Goal: Task Accomplishment & Management: Use online tool/utility

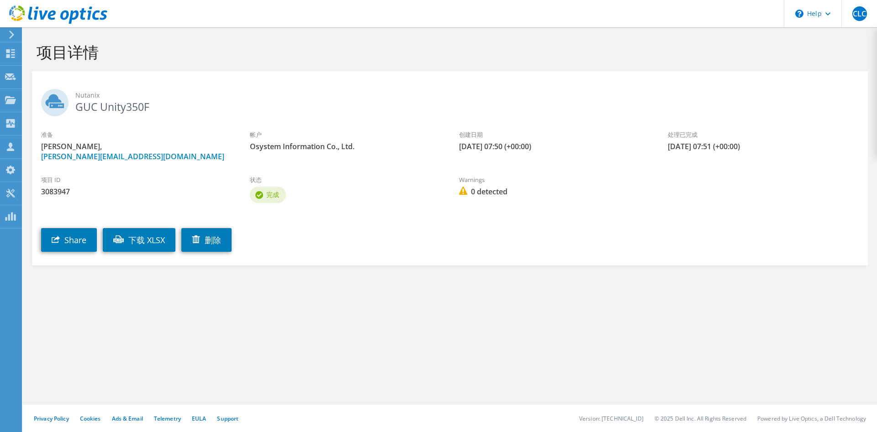
click at [286, 320] on section "项目详情 Nutanix GUC Unity350F 准备 cheng long chen, peterchen@osys.com.tw 帐户 Osystem…" at bounding box center [450, 173] width 854 height 293
click at [9, 50] on use at bounding box center [10, 53] width 9 height 9
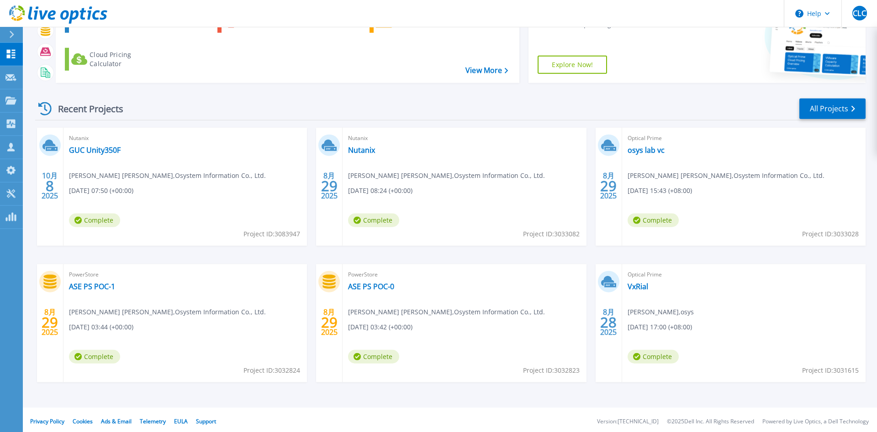
scroll to position [74, 0]
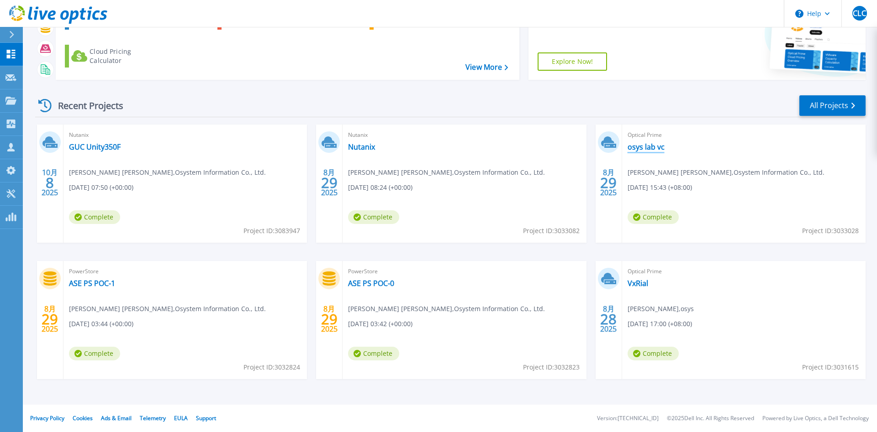
click at [641, 150] on link "osys lab vc" at bounding box center [645, 146] width 37 height 9
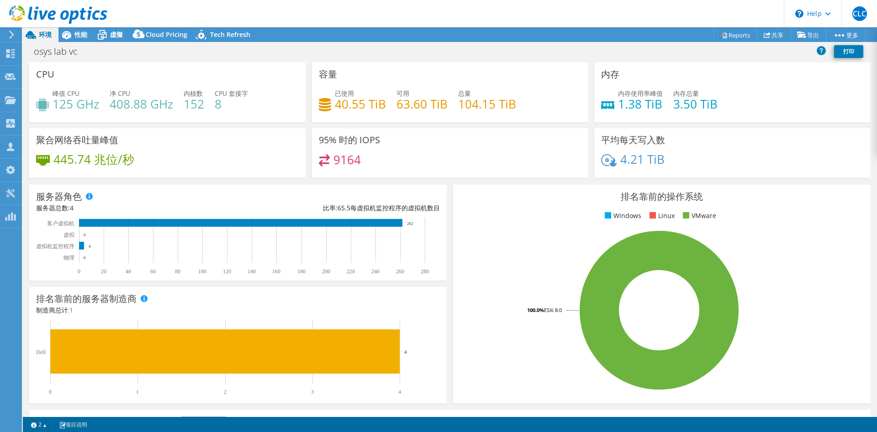
select select "USD"
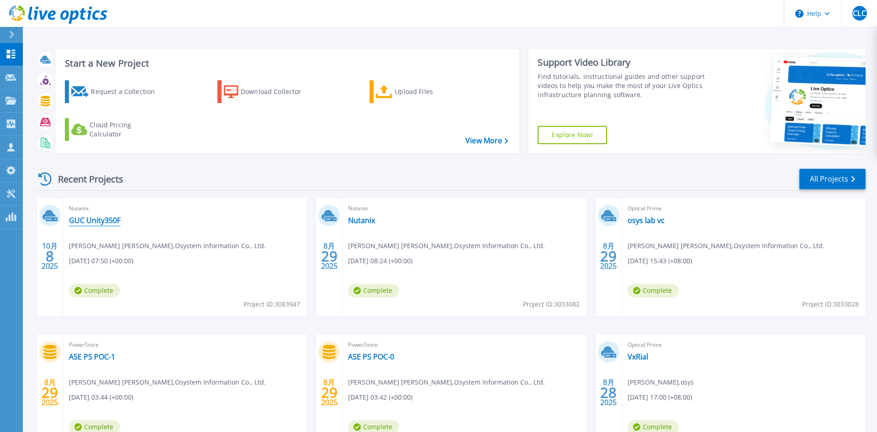
click at [109, 222] on link "GUC Unity350F" at bounding box center [95, 220] width 52 height 9
click at [52, 253] on span "8" at bounding box center [50, 256] width 8 height 8
click at [100, 290] on span "Complete" at bounding box center [94, 291] width 51 height 14
click at [107, 253] on div "Nutanix GUC Unity350F cheng long chen , Osystem Information Co., Ltd. 10/08/202…" at bounding box center [184, 257] width 243 height 118
drag, startPoint x: 131, startPoint y: 248, endPoint x: 165, endPoint y: 255, distance: 35.4
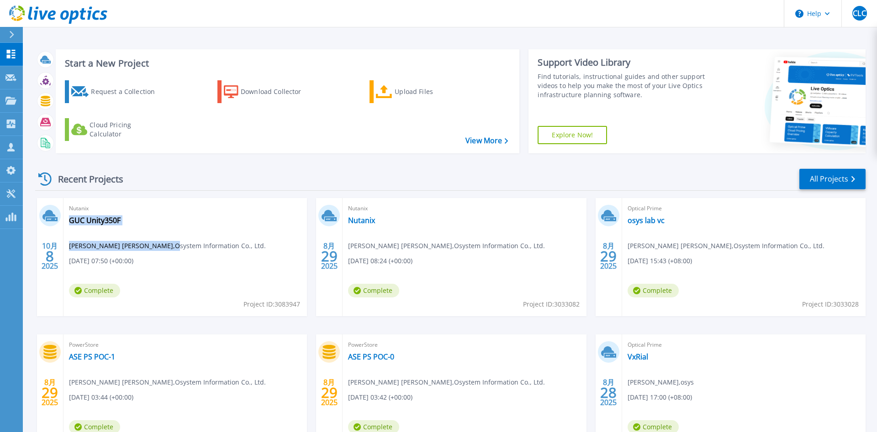
click at [165, 255] on div "Nutanix GUC Unity350F cheng long chen , Osystem Information Co., Ltd. 10/08/202…" at bounding box center [184, 257] width 243 height 118
click at [175, 284] on div "Nutanix GUC Unity350F cheng long chen , Osystem Information Co., Ltd. 10/08/202…" at bounding box center [184, 257] width 243 height 118
click at [176, 284] on div "Nutanix GUC Unity350F cheng long chen , Osystem Information Co., Ltd. 10/08/202…" at bounding box center [184, 257] width 243 height 118
click at [111, 221] on link "GUC Unity350F" at bounding box center [95, 220] width 52 height 9
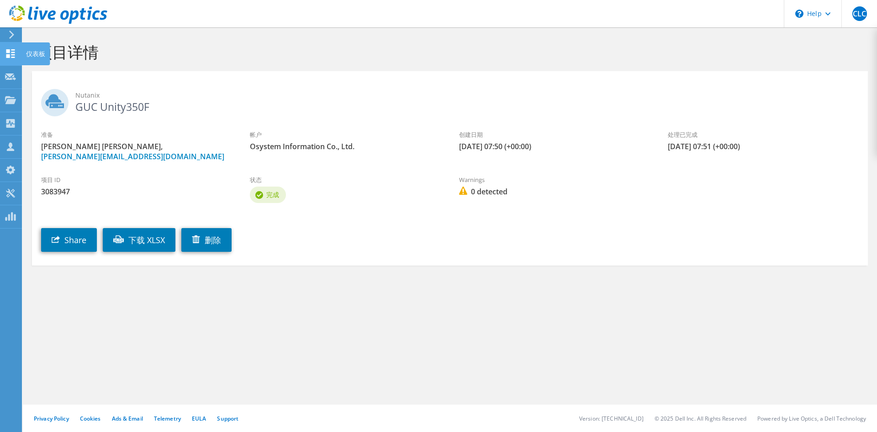
click at [10, 53] on use at bounding box center [10, 53] width 9 height 9
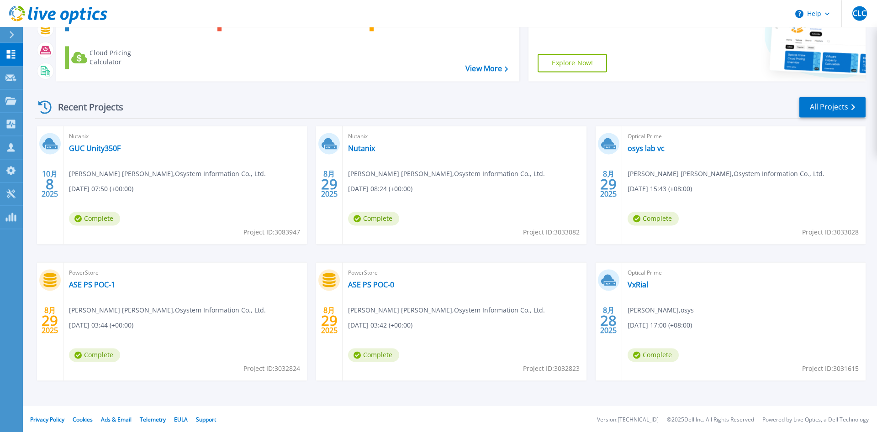
scroll to position [74, 0]
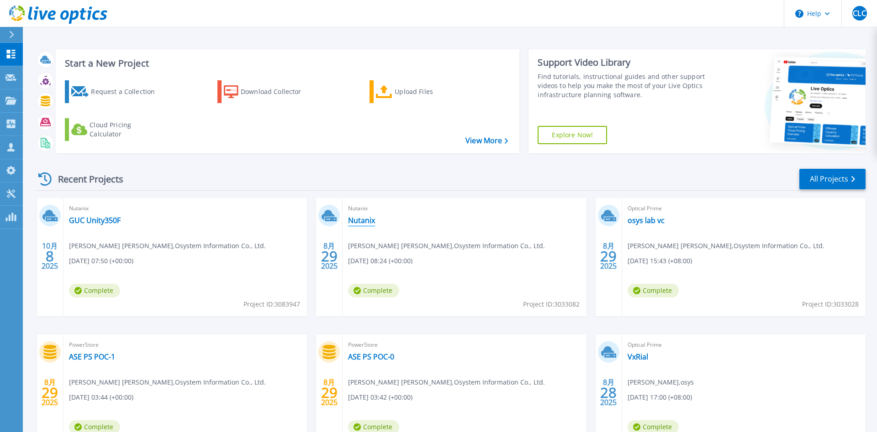
click at [362, 224] on link "Nutanix" at bounding box center [361, 220] width 27 height 9
click at [408, 93] on div "Upload Files" at bounding box center [430, 92] width 73 height 18
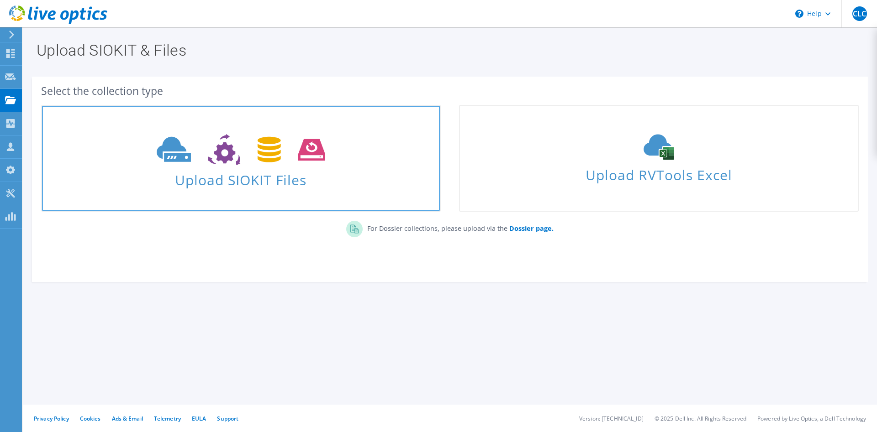
click at [278, 181] on span "Upload SIOKIT Files" at bounding box center [241, 178] width 398 height 20
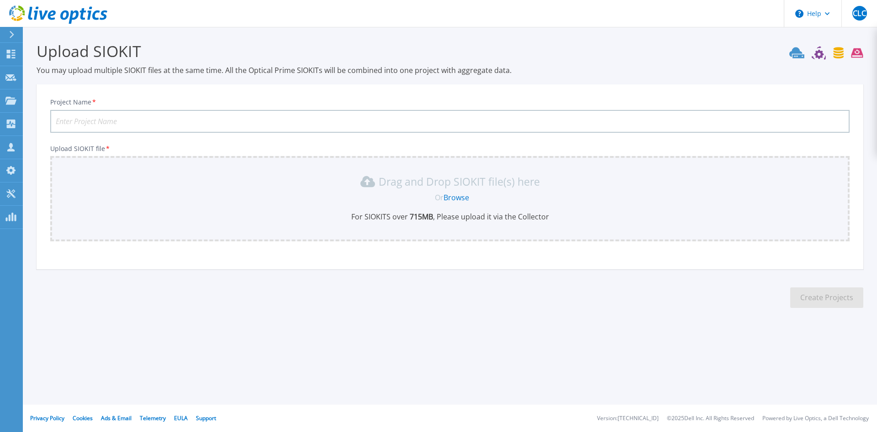
click at [459, 197] on link "Browse" at bounding box center [456, 198] width 26 height 10
click at [7, 49] on link "Dashboard Dashboard" at bounding box center [11, 54] width 23 height 23
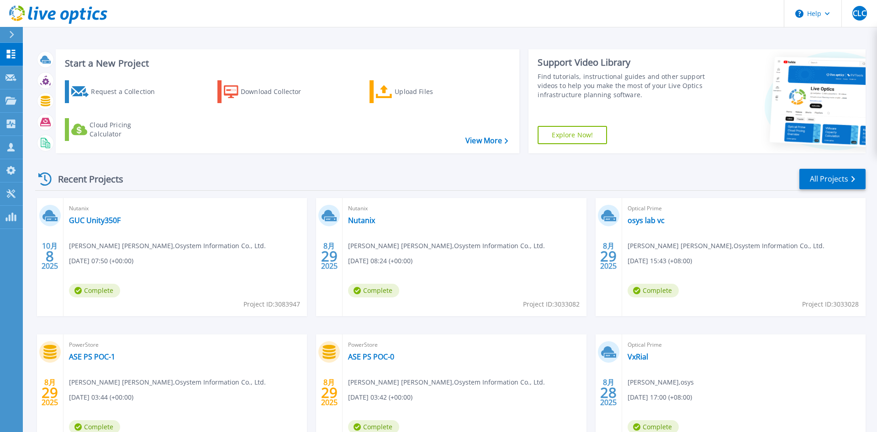
click at [100, 286] on span "Complete" at bounding box center [94, 291] width 51 height 14
click at [114, 219] on link "GUC Unity350F" at bounding box center [95, 220] width 52 height 9
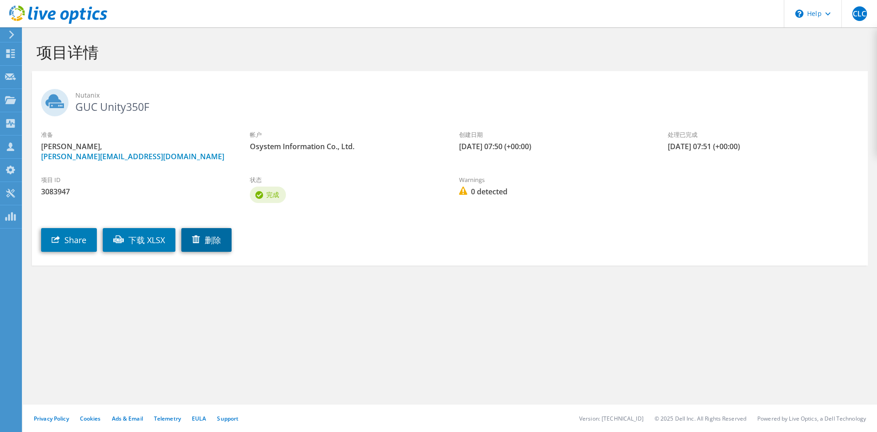
click at [229, 233] on link "删除" at bounding box center [206, 240] width 50 height 24
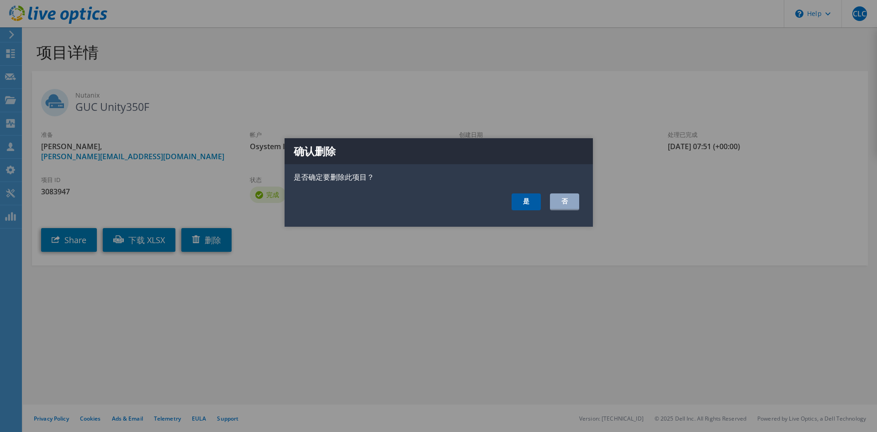
click at [528, 197] on link "是" at bounding box center [525, 202] width 29 height 17
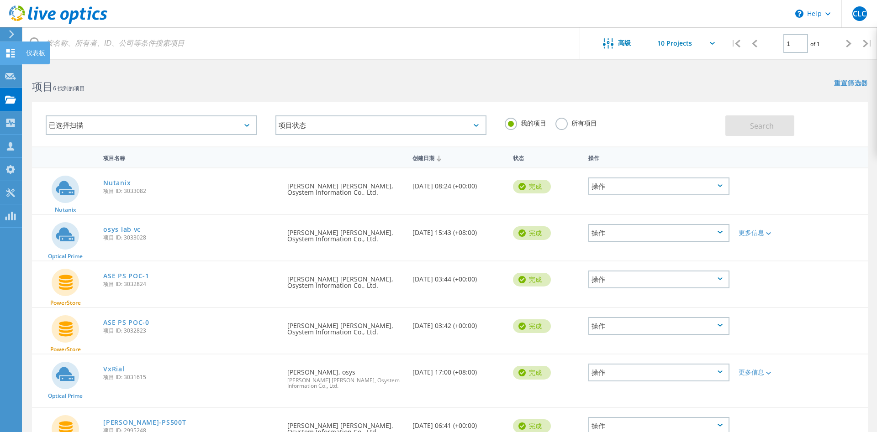
click at [11, 51] on icon at bounding box center [10, 53] width 11 height 9
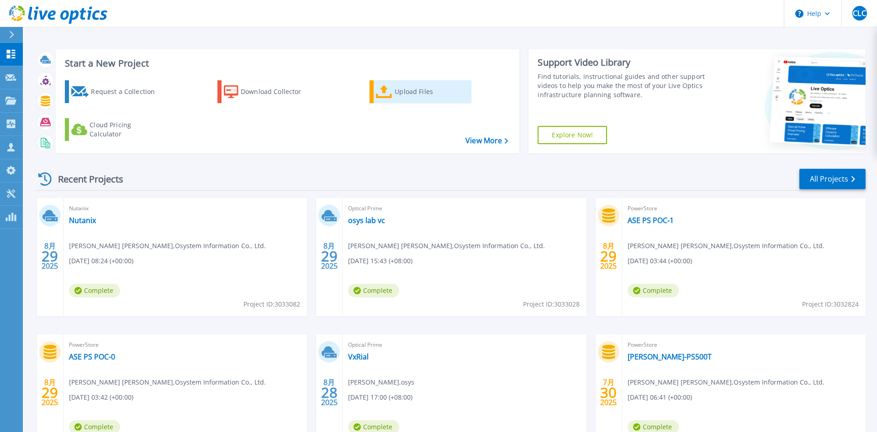
click at [395, 89] on div "Upload Files" at bounding box center [430, 92] width 73 height 18
click at [418, 88] on div "Upload Files" at bounding box center [430, 92] width 73 height 18
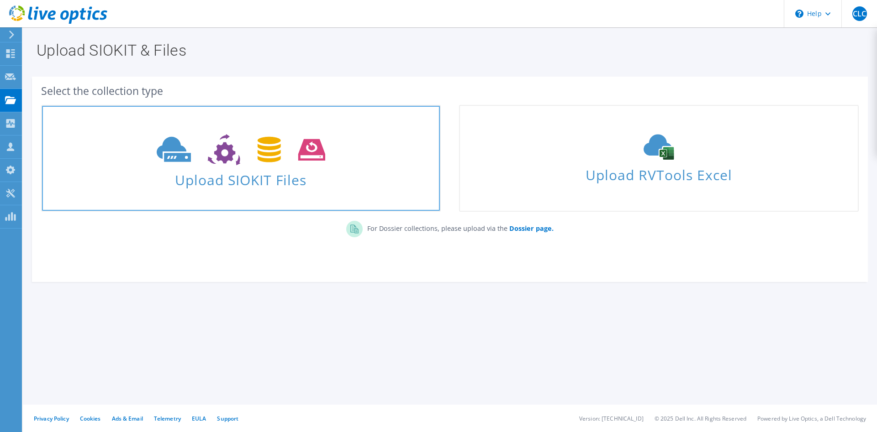
click at [252, 184] on span "Upload SIOKIT Files" at bounding box center [241, 178] width 398 height 20
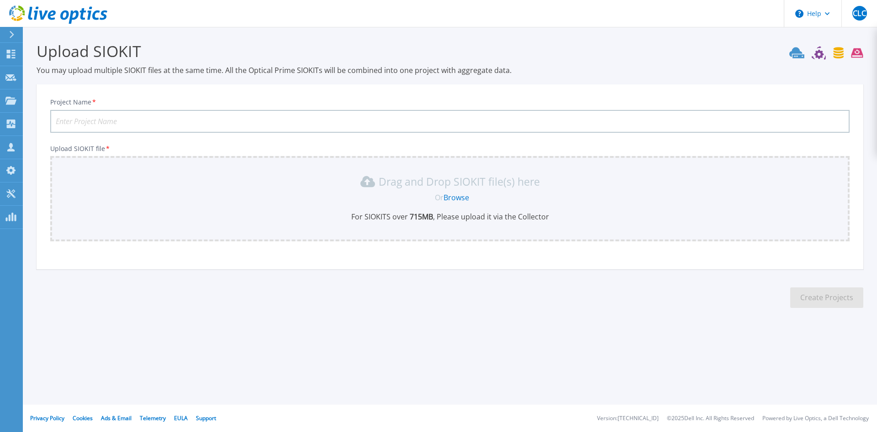
click at [164, 124] on input "Project Name *" at bounding box center [449, 121] width 799 height 23
type input "GUC 350F"
click at [463, 198] on link "Browse" at bounding box center [456, 198] width 26 height 10
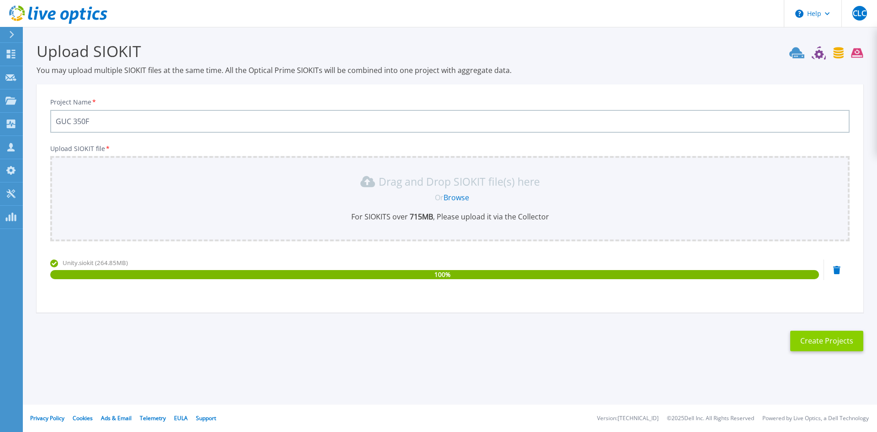
click at [825, 347] on button "Create Projects" at bounding box center [826, 341] width 73 height 21
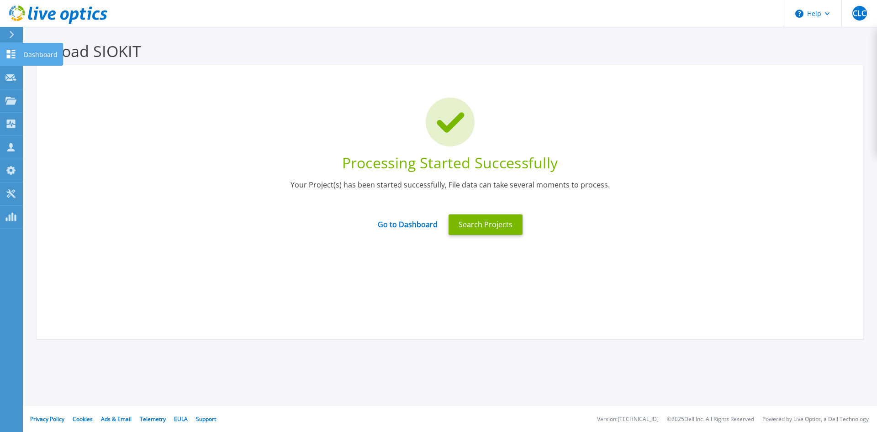
click at [45, 51] on p "Dashboard" at bounding box center [41, 55] width 34 height 24
